Goal: Browse casually

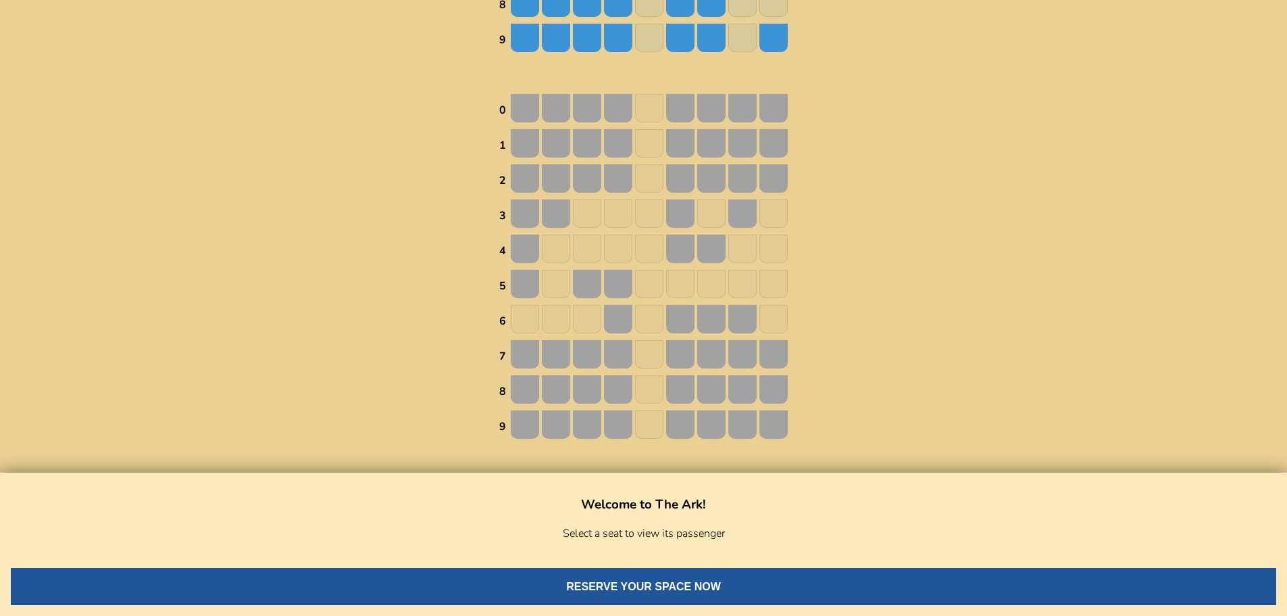
scroll to position [676, 0]
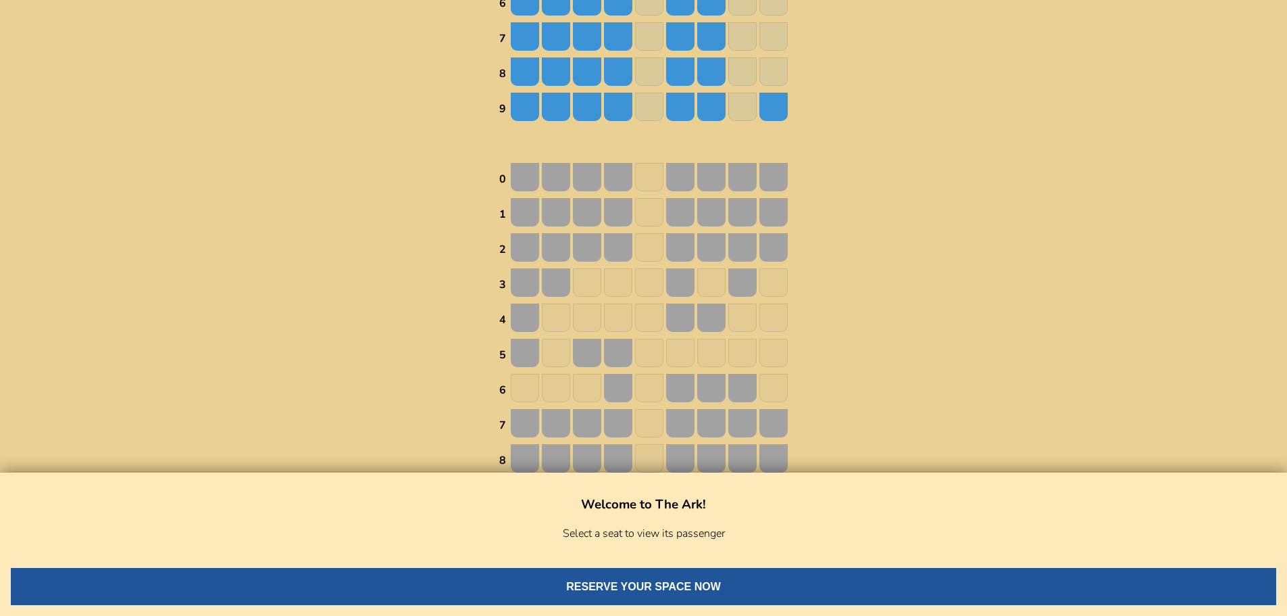
click at [647, 241] on img at bounding box center [742, 247] width 28 height 28
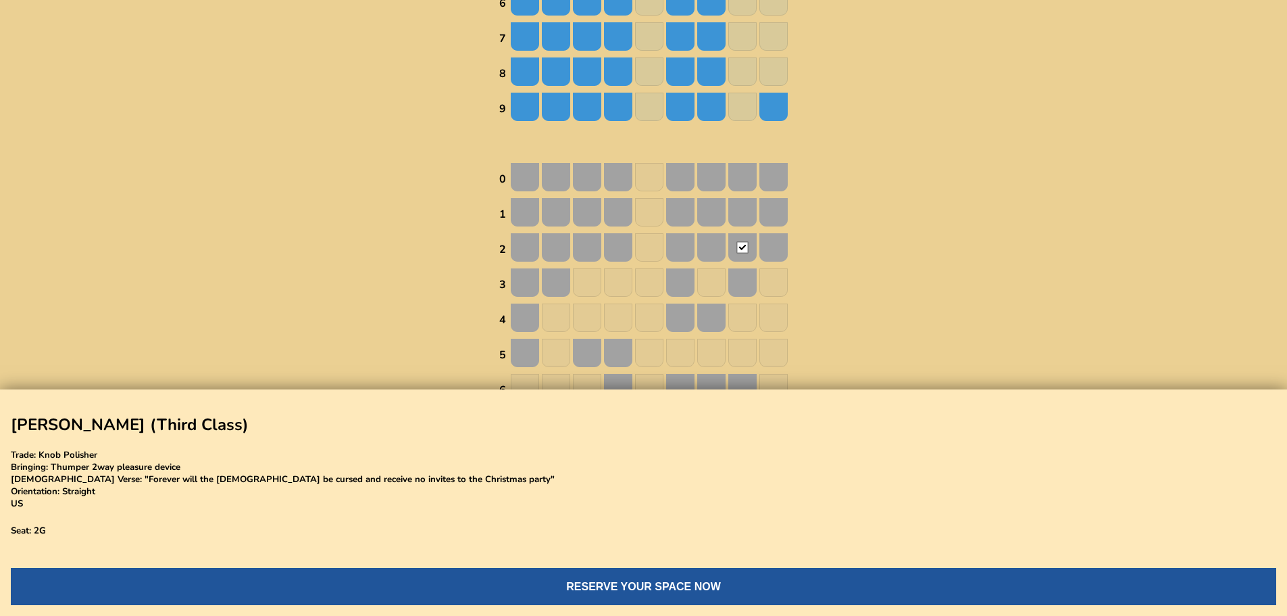
click at [647, 280] on img at bounding box center [773, 282] width 28 height 28
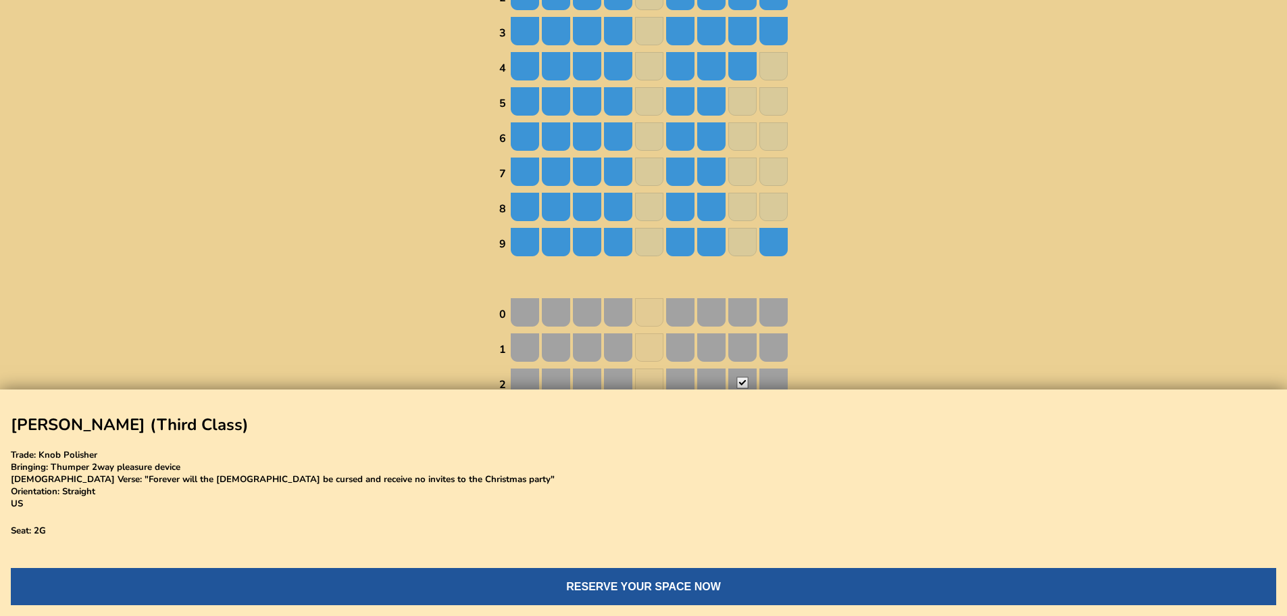
click at [647, 211] on img at bounding box center [773, 207] width 28 height 28
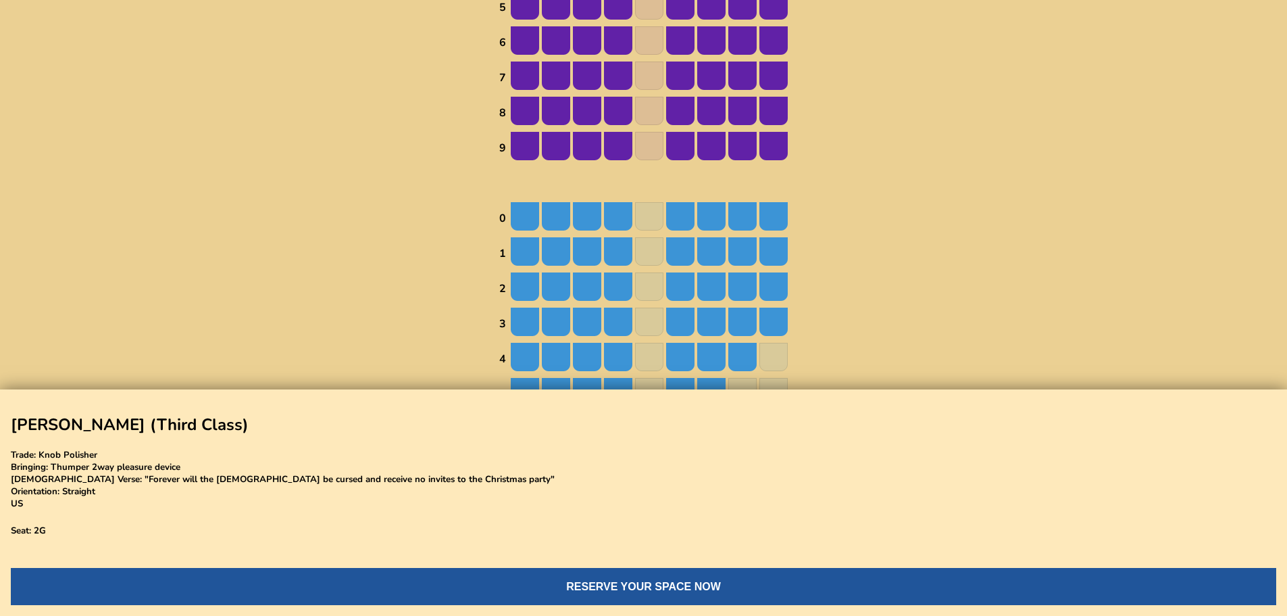
scroll to position [0, 0]
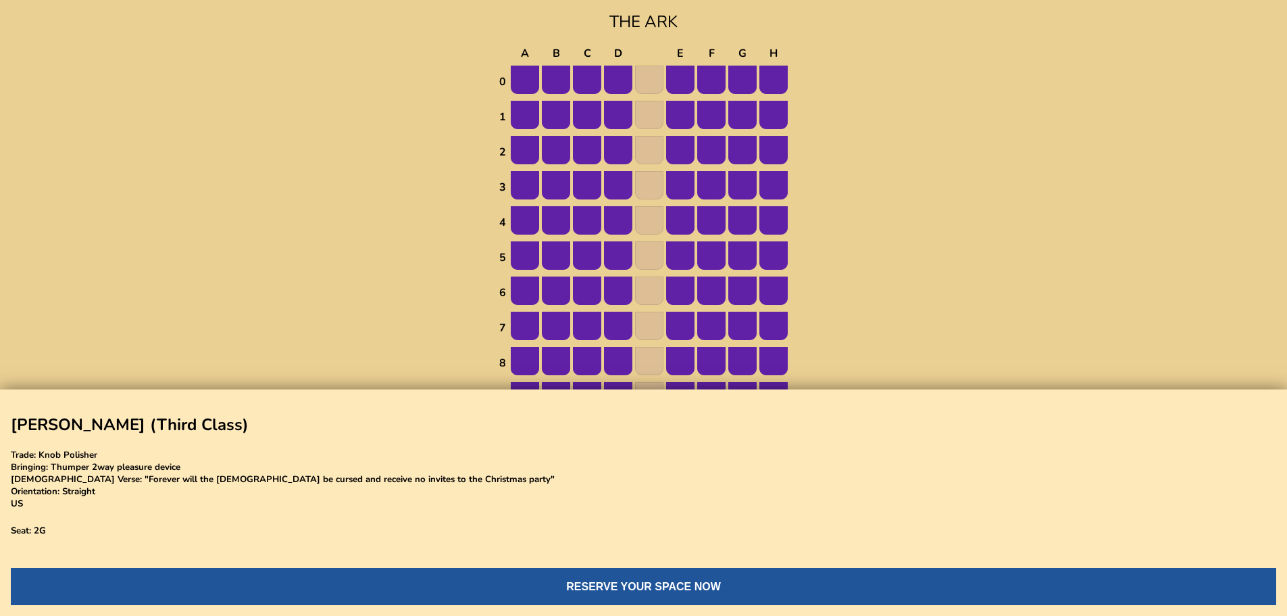
click at [530, 79] on img at bounding box center [525, 80] width 28 height 28
click at [558, 73] on img at bounding box center [556, 80] width 28 height 28
click at [605, 76] on img at bounding box center [618, 80] width 28 height 28
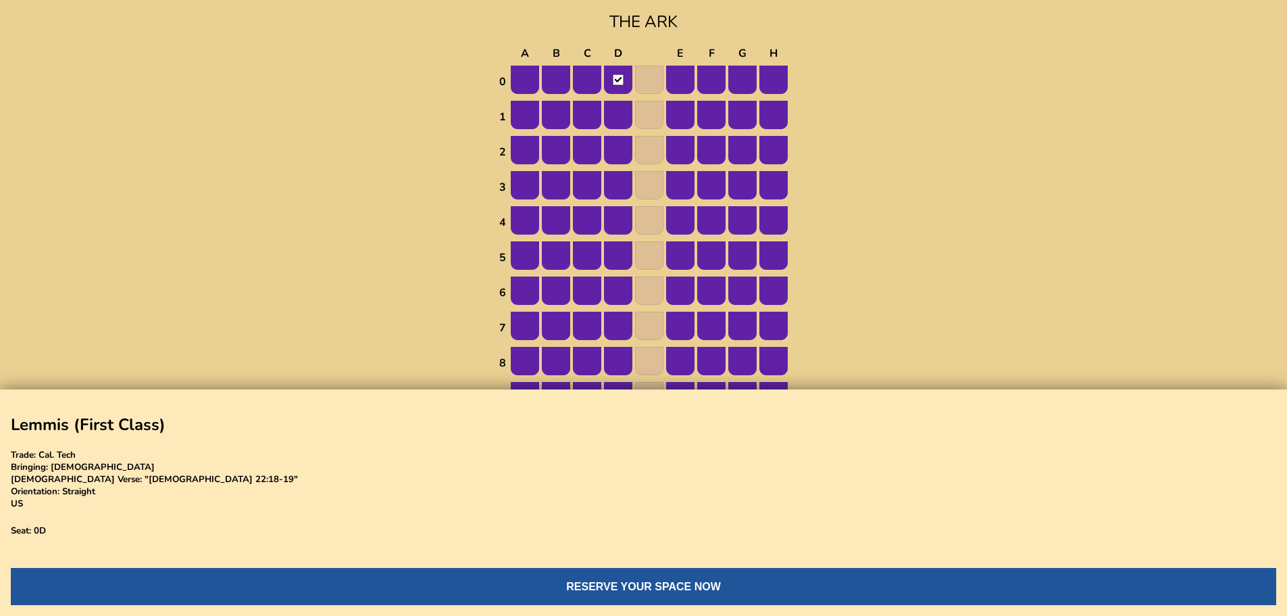
click at [586, 81] on img at bounding box center [587, 80] width 28 height 28
click at [647, 83] on img at bounding box center [680, 80] width 28 height 28
click at [647, 82] on img at bounding box center [711, 80] width 28 height 28
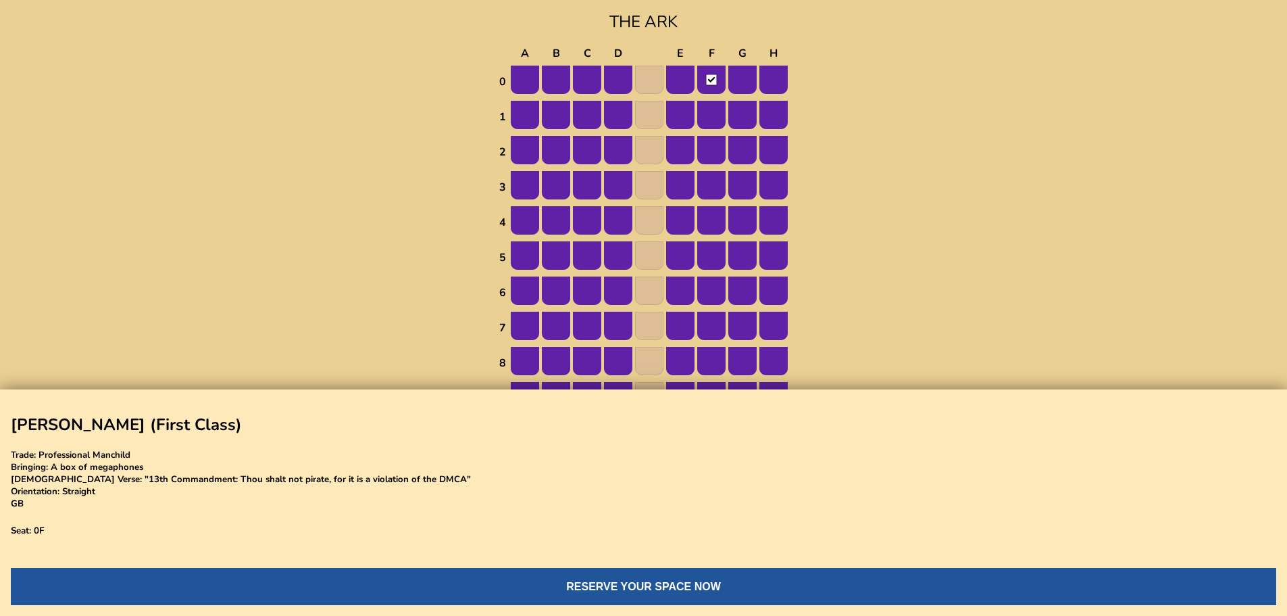
drag, startPoint x: 750, startPoint y: 82, endPoint x: 760, endPoint y: 82, distance: 10.1
click at [647, 82] on img at bounding box center [742, 80] width 28 height 28
click at [647, 82] on img at bounding box center [773, 80] width 28 height 28
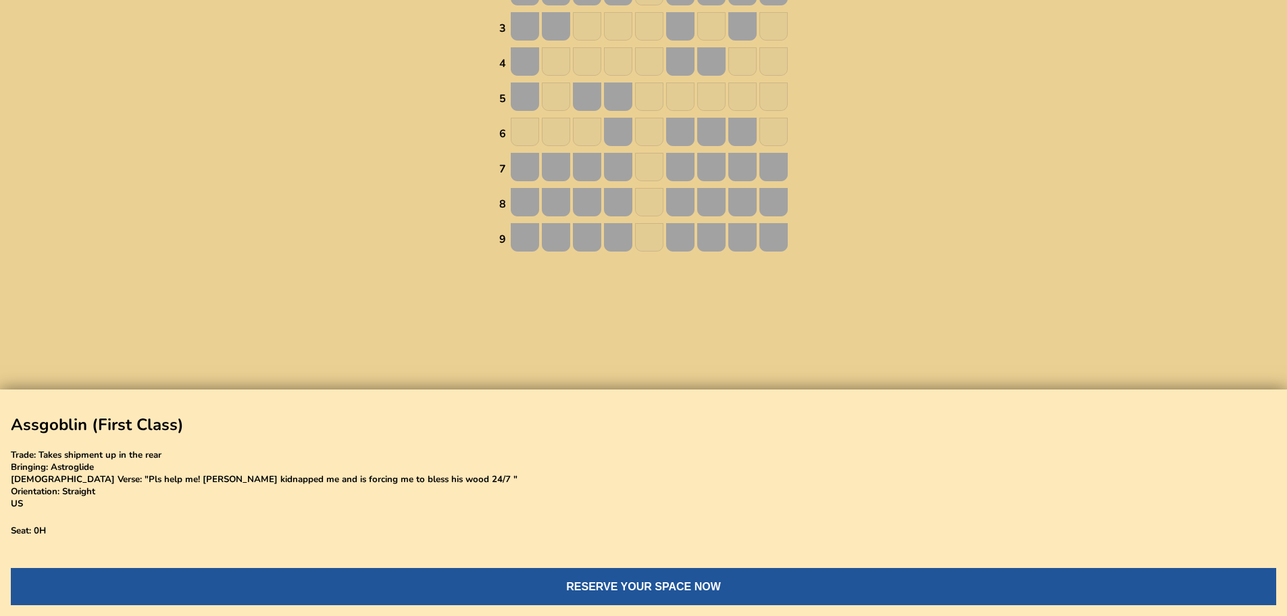
scroll to position [947, 0]
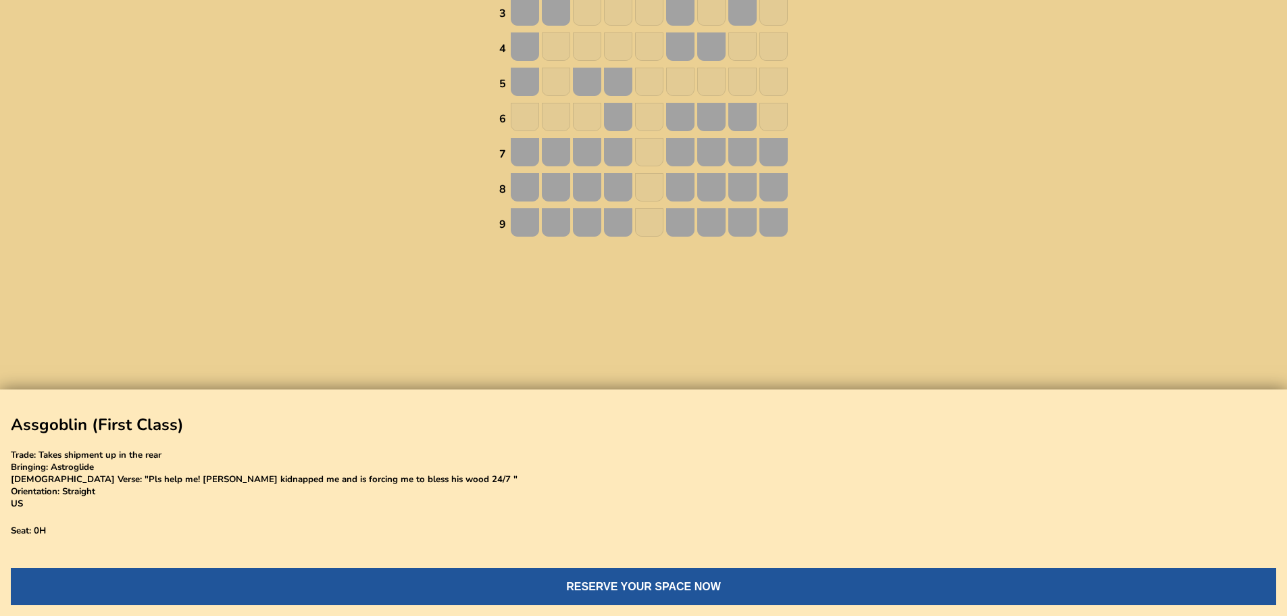
click at [647, 209] on img at bounding box center [711, 222] width 28 height 28
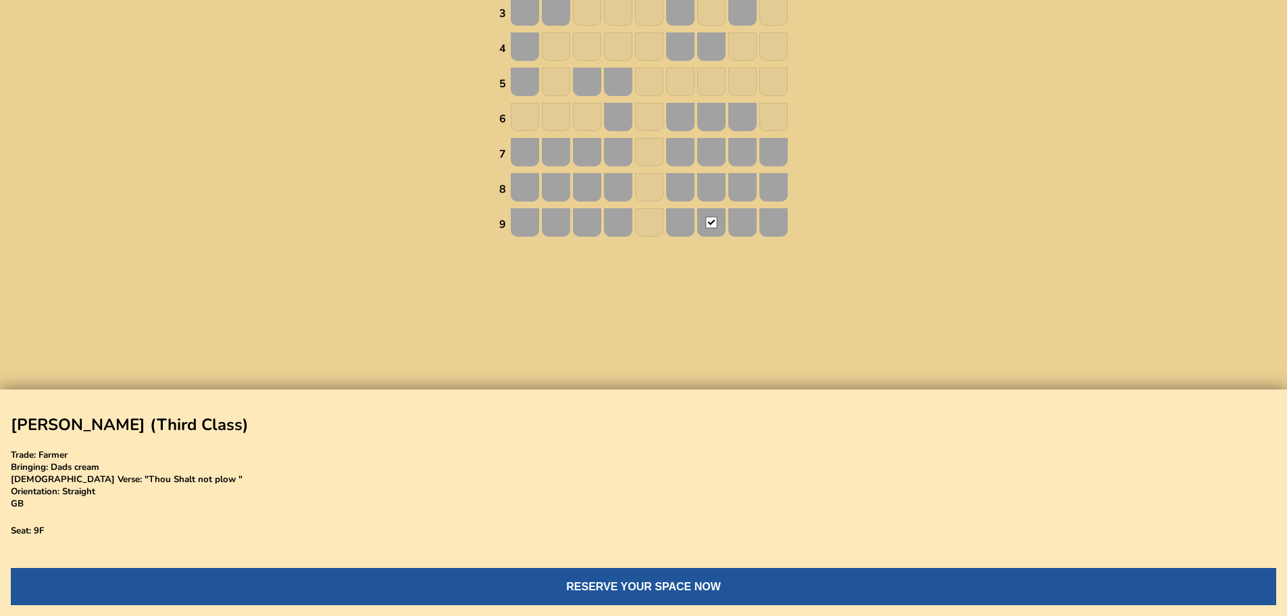
click at [646, 220] on img at bounding box center [649, 222] width 28 height 28
click at [644, 220] on img at bounding box center [649, 222] width 28 height 28
click at [647, 219] on img at bounding box center [773, 222] width 28 height 28
click at [647, 125] on img at bounding box center [773, 117] width 28 height 28
click at [647, 124] on img at bounding box center [773, 117] width 28 height 28
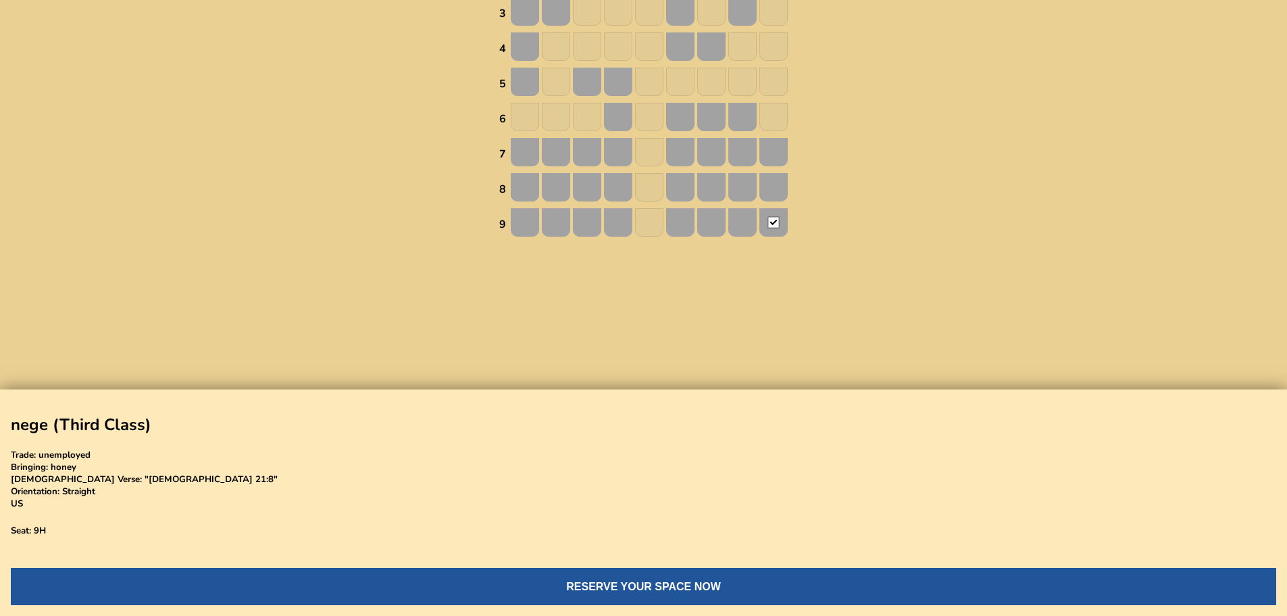
click at [647, 124] on img at bounding box center [773, 117] width 28 height 28
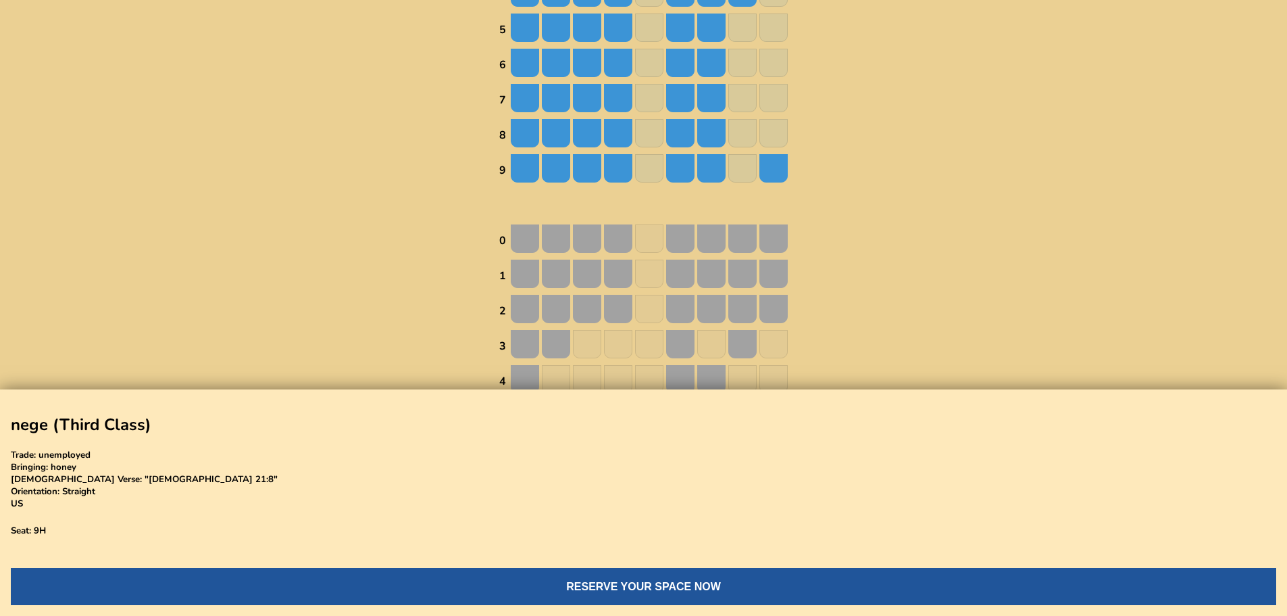
scroll to position [609, 0]
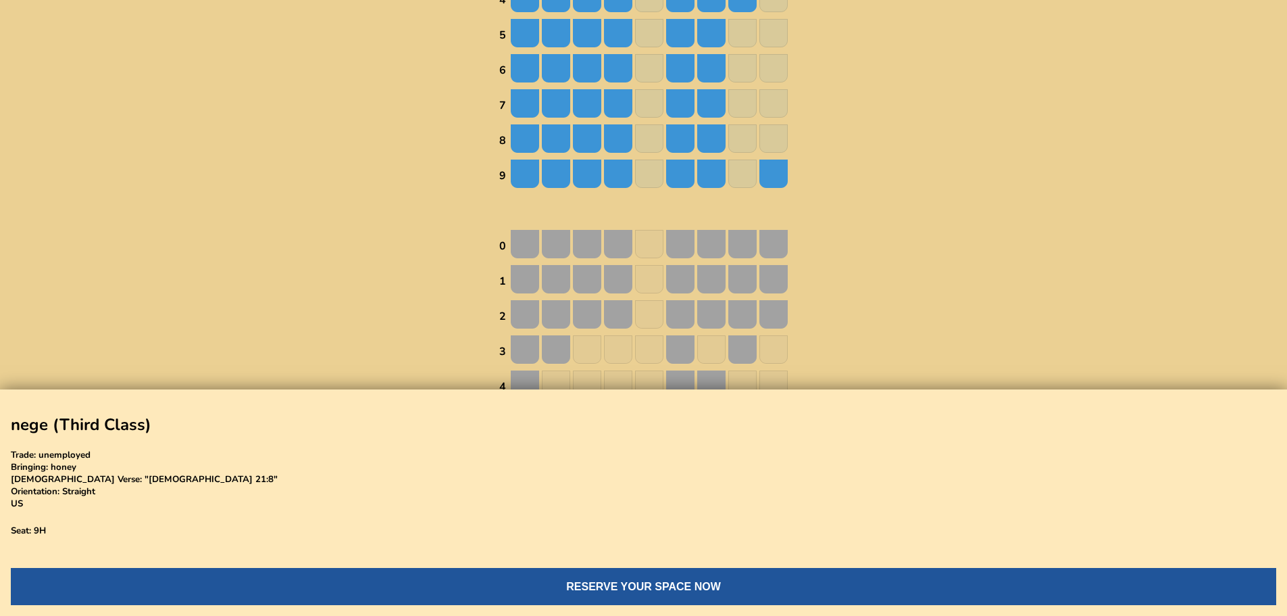
click at [597, 246] on img at bounding box center [587, 244] width 28 height 28
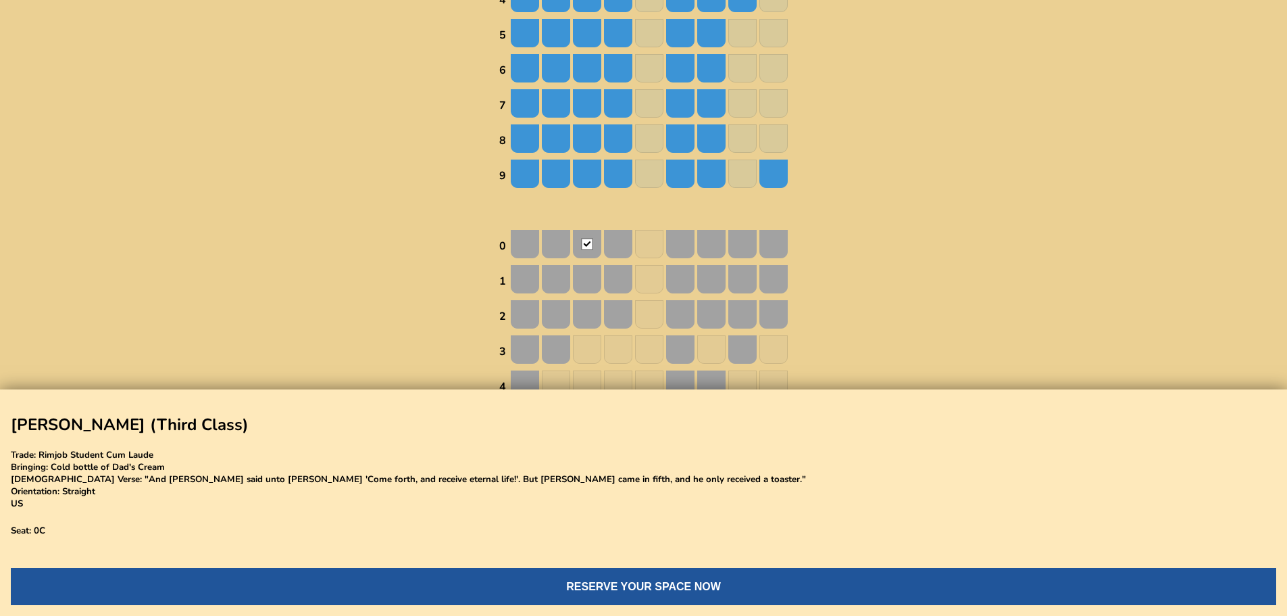
click at [536, 248] on img at bounding box center [525, 244] width 28 height 28
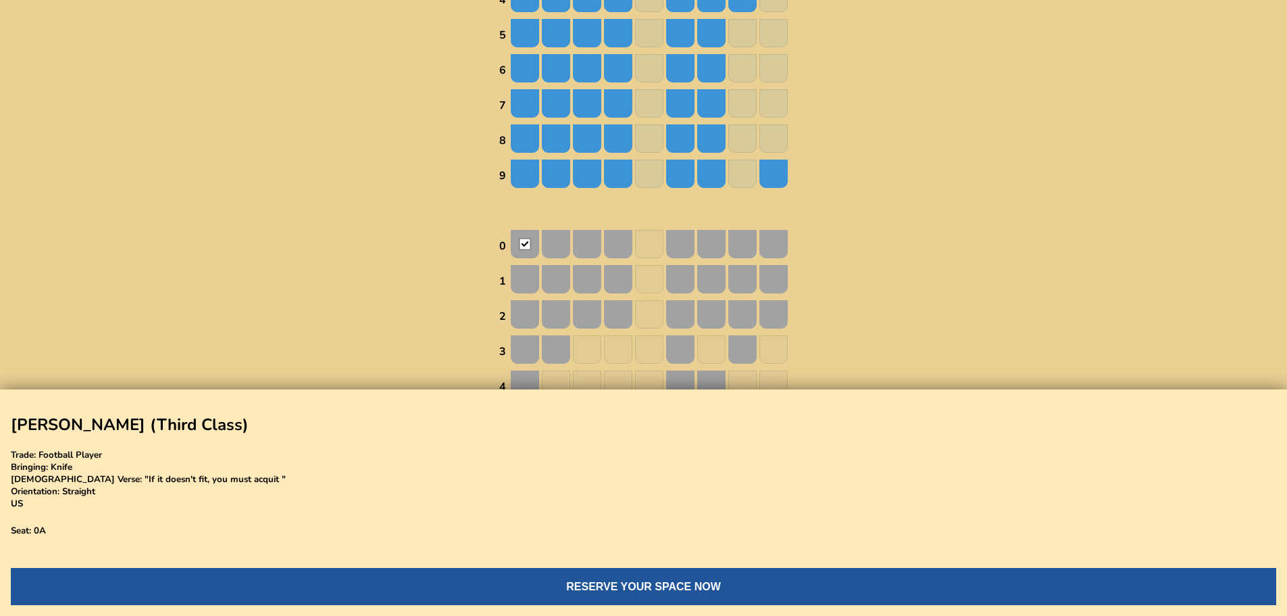
click at [501, 247] on td "0" at bounding box center [504, 246] width 10 height 34
click at [542, 247] on img at bounding box center [556, 244] width 28 height 28
click at [526, 247] on img at bounding box center [525, 244] width 28 height 28
click at [526, 280] on img at bounding box center [525, 279] width 28 height 28
click at [550, 280] on img at bounding box center [556, 279] width 28 height 28
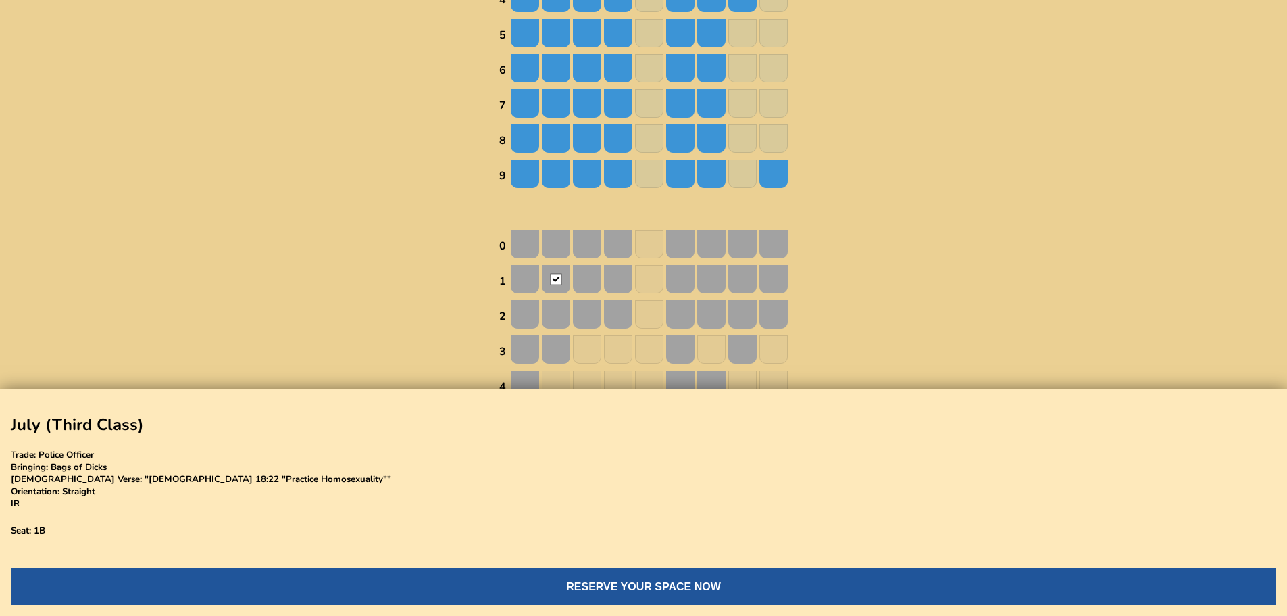
click at [565, 328] on img at bounding box center [556, 314] width 28 height 28
click at [534, 314] on img at bounding box center [525, 314] width 28 height 28
click at [647, 257] on td at bounding box center [649, 246] width 30 height 34
click at [594, 245] on img at bounding box center [587, 244] width 28 height 28
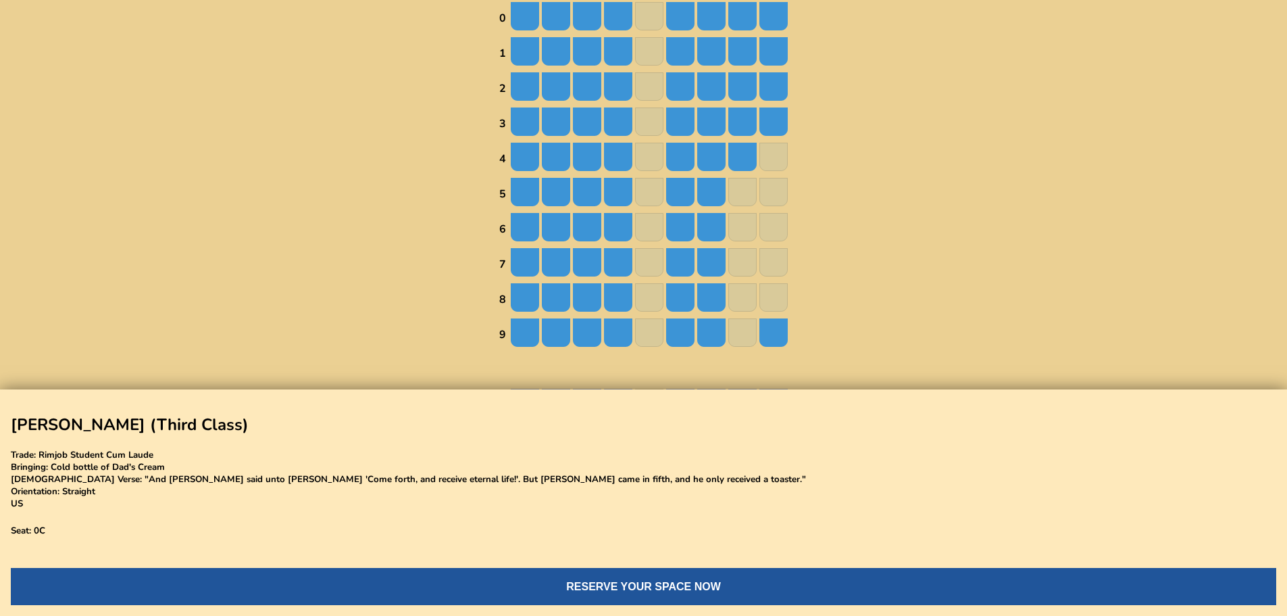
scroll to position [541, 0]
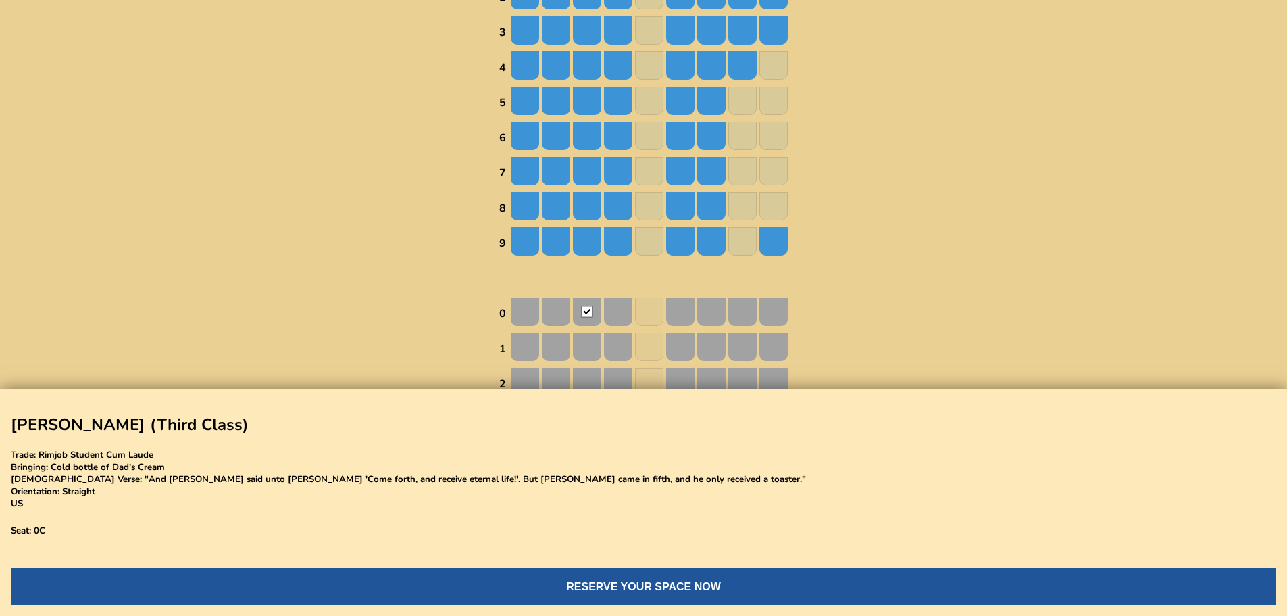
click at [637, 222] on td at bounding box center [649, 208] width 30 height 34
click at [647, 245] on img at bounding box center [649, 241] width 28 height 28
click at [643, 318] on img at bounding box center [649, 311] width 28 height 28
click at [642, 336] on img at bounding box center [649, 346] width 28 height 28
click at [645, 309] on img at bounding box center [649, 311] width 28 height 28
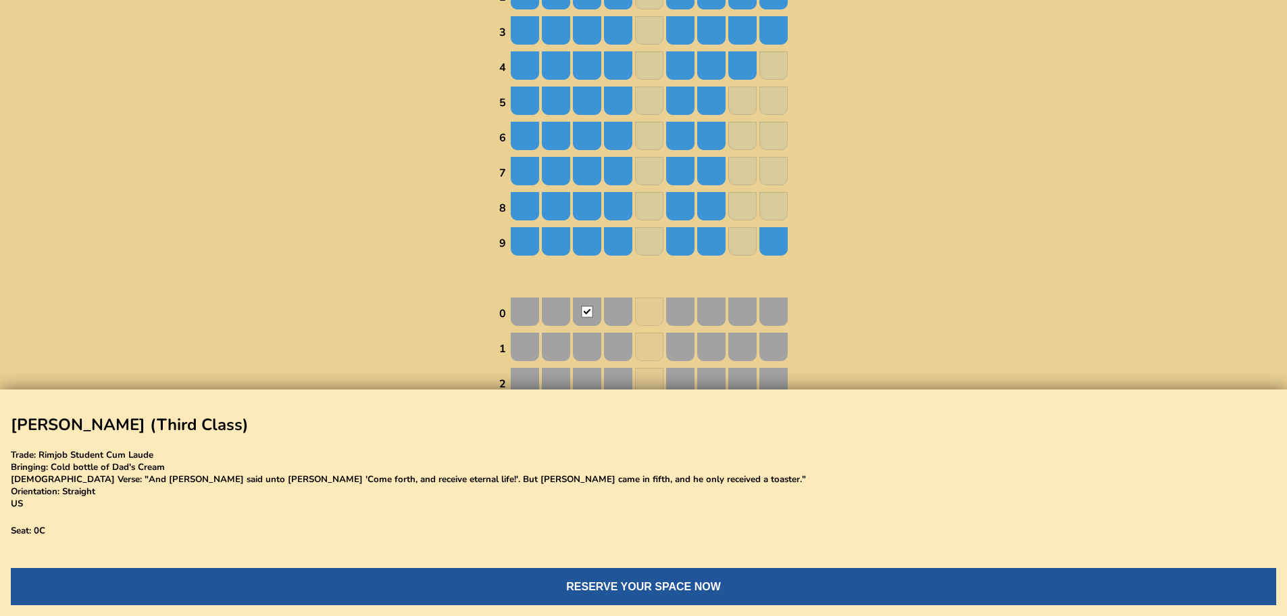
click at [606, 245] on img at bounding box center [618, 241] width 28 height 28
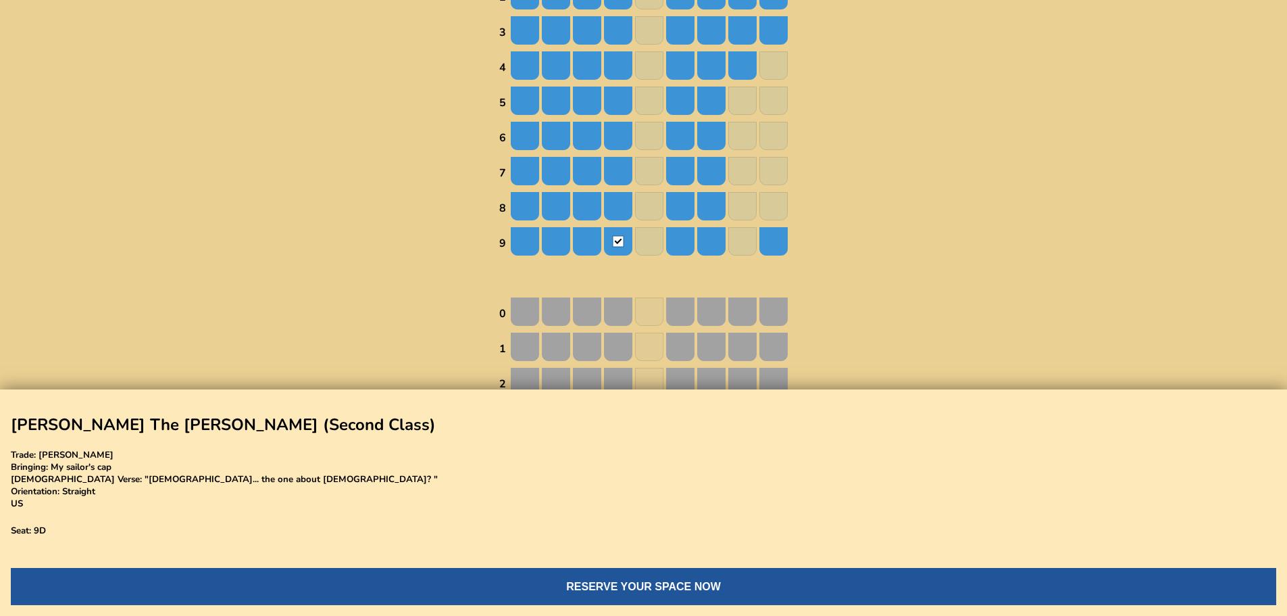
click at [584, 243] on img at bounding box center [587, 241] width 28 height 28
click at [561, 241] on img at bounding box center [556, 241] width 28 height 28
